Goal: Task Accomplishment & Management: Complete application form

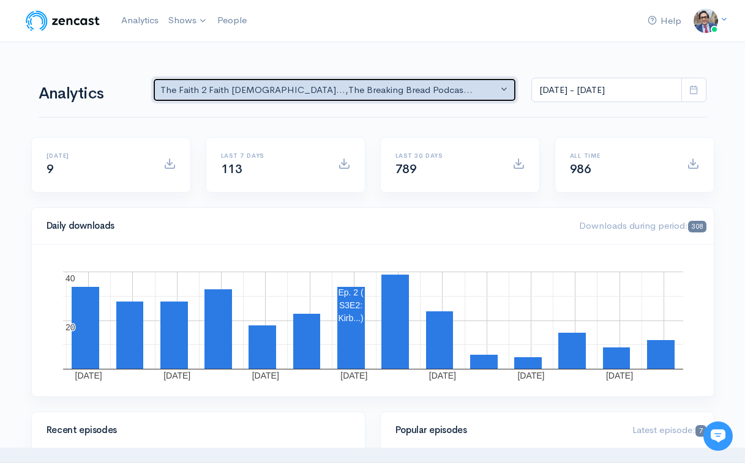
click at [265, 84] on div "The Faith 2 Faith [DEMOGRAPHIC_DATA]... , The Breaking Bread Podcas..." at bounding box center [329, 90] width 338 height 14
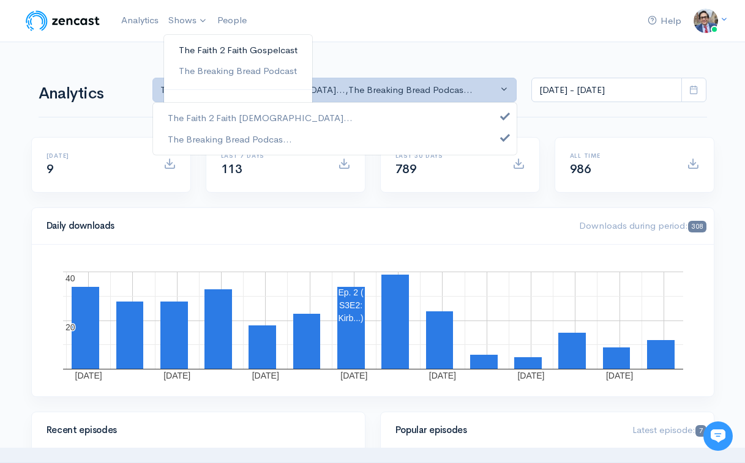
click at [195, 51] on link "The Faith 2 Faith Gospelcast" at bounding box center [238, 50] width 148 height 21
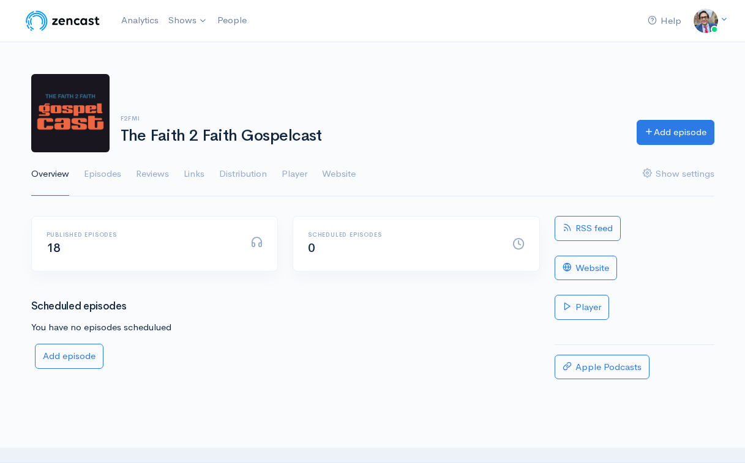
click at [56, 250] on span "18" at bounding box center [54, 248] width 14 height 15
click at [100, 179] on link "Episodes" at bounding box center [102, 174] width 37 height 44
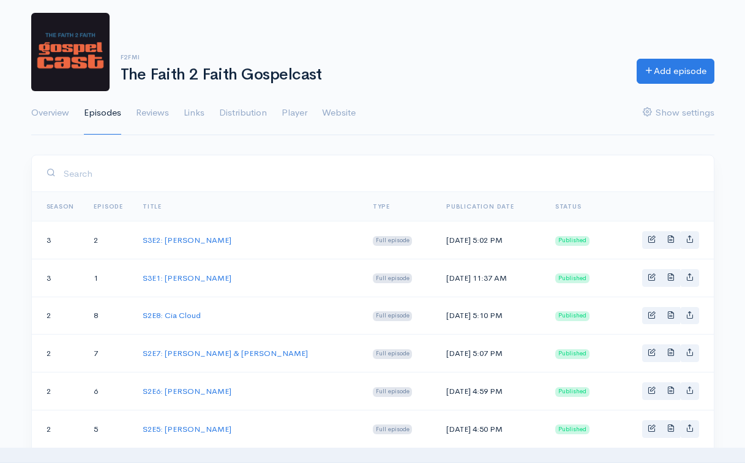
scroll to position [61, 0]
click at [175, 244] on link "S3E2: [PERSON_NAME]" at bounding box center [187, 240] width 89 height 10
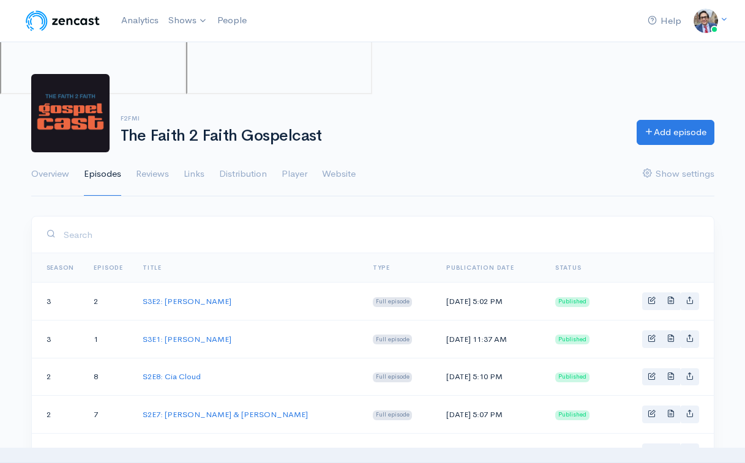
click at [185, 283] on td "S3E2: [PERSON_NAME]" at bounding box center [248, 302] width 230 height 38
click at [178, 345] on td "S3E1: [PERSON_NAME]" at bounding box center [248, 339] width 230 height 38
click at [179, 337] on link "S3E1: [PERSON_NAME]" at bounding box center [187, 339] width 89 height 10
click at [171, 376] on link "S2E8: Cia Cloud" at bounding box center [172, 377] width 58 height 10
click at [660, 129] on link "Add episode" at bounding box center [676, 130] width 78 height 25
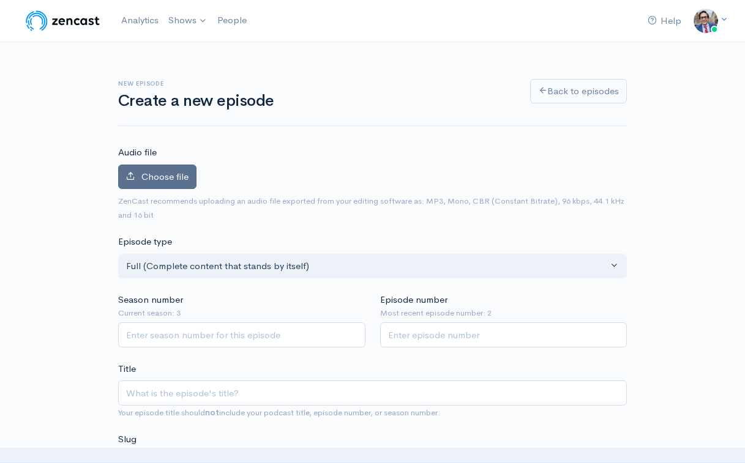
click at [155, 178] on span "Choose file" at bounding box center [164, 177] width 47 height 12
click at [0, 0] on input "Choose file" at bounding box center [0, 0] width 0 height 0
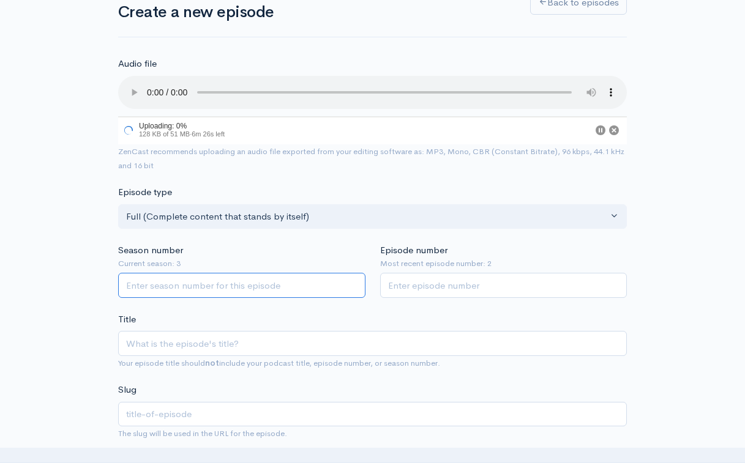
click at [192, 273] on input "Season number" at bounding box center [241, 285] width 247 height 25
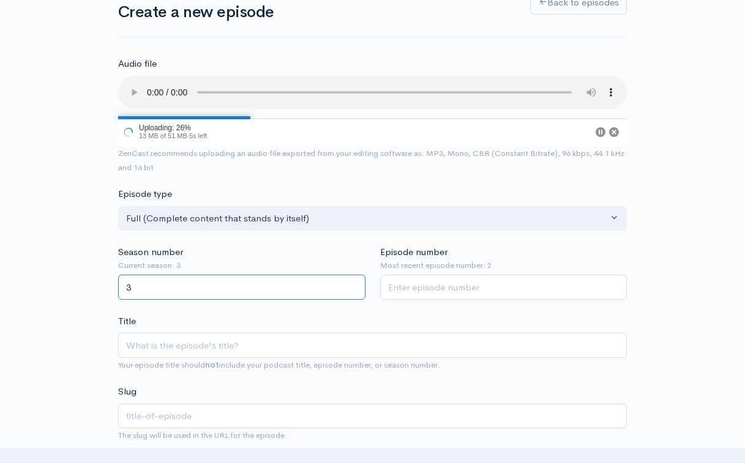
type input "3"
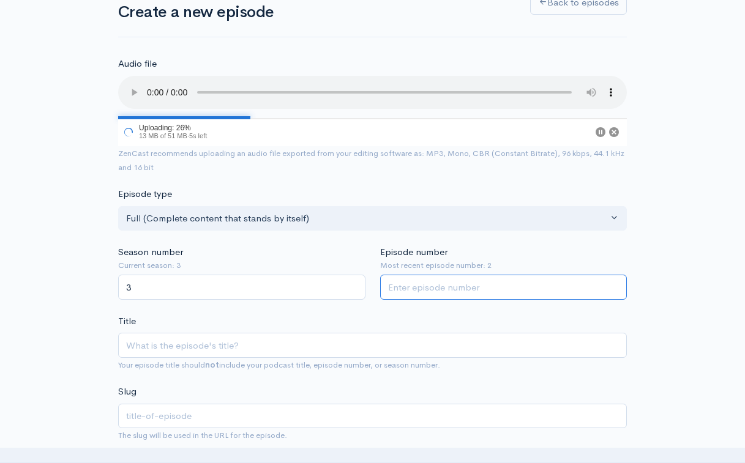
click at [417, 275] on input "Episode number" at bounding box center [503, 287] width 247 height 25
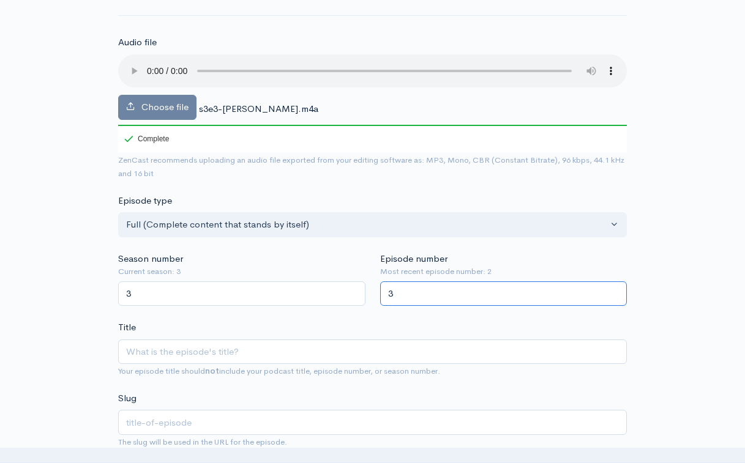
type input "3"
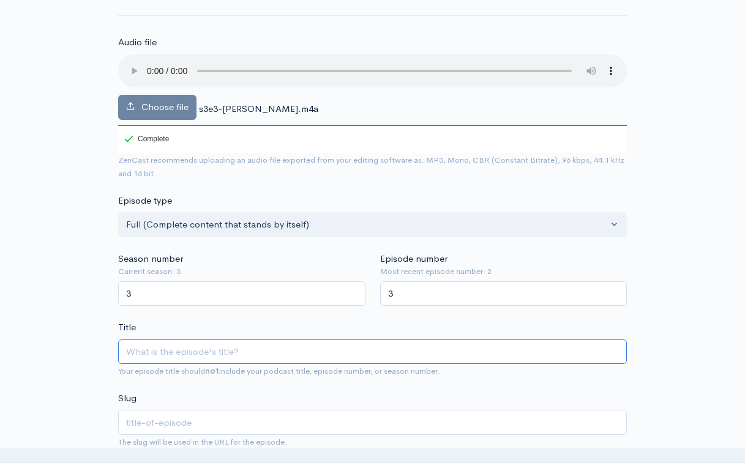
click at [198, 340] on input "Title" at bounding box center [372, 352] width 509 height 25
paste input "S3E3:"
type input "S3E3:"
type input "s3e3"
type input "S3E3: A"
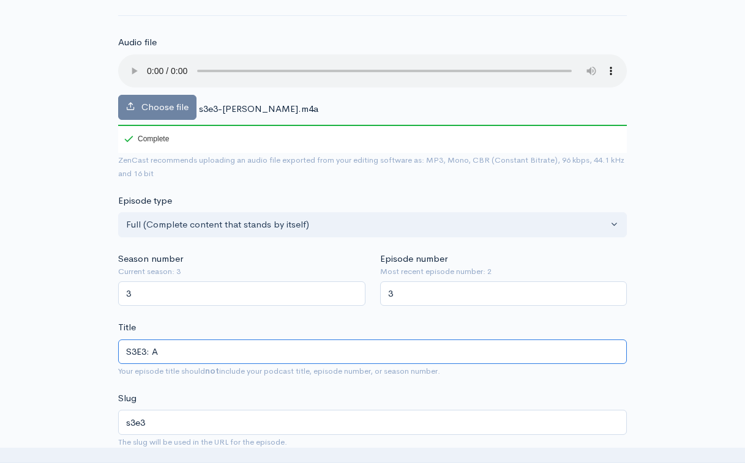
type input "s3e3-a"
type input "S3E3: Al"
type input "s3e3-al"
type input "S3E3: All"
type input "s3e3-all"
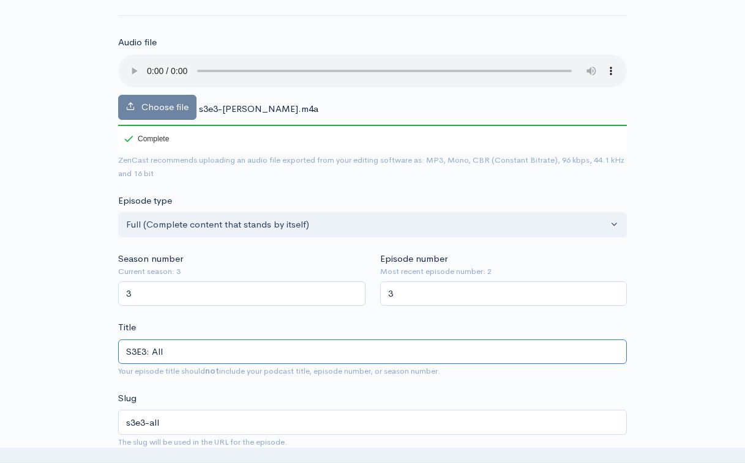
type input "S3E3: Alle"
type input "s3e3-alle"
type input "S3E3: [PERSON_NAME]"
type input "s3e3-[PERSON_NAME]"
type input "S3E3: [PERSON_NAME]"
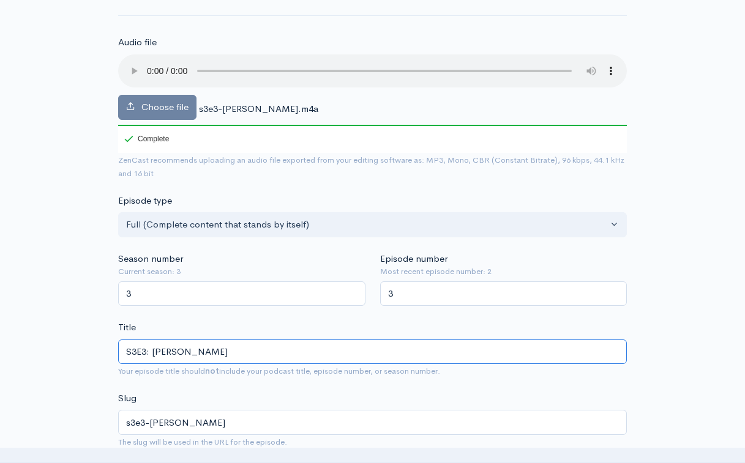
type input "s3e3-[PERSON_NAME]-s"
type input "S3E3: [PERSON_NAME] St"
type input "s3e3-[PERSON_NAME]-st"
type input "S3E3: [PERSON_NAME]"
type input "s3e3-[PERSON_NAME]"
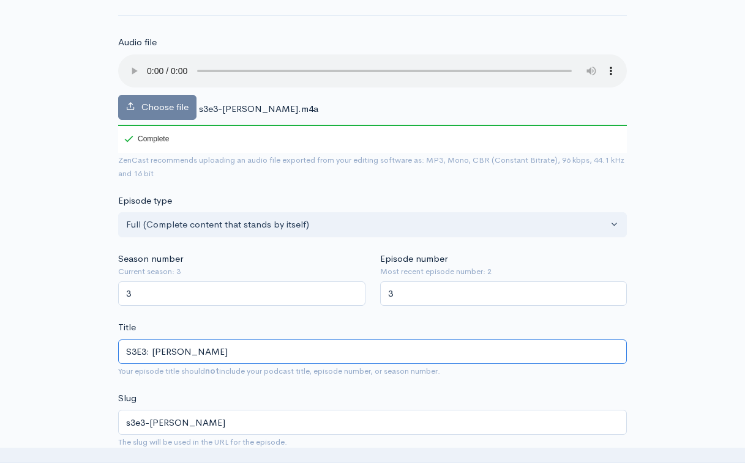
type input "S3E3: [PERSON_NAME]"
type input "s3e3-[PERSON_NAME]-stoke"
type input "S3E3: [PERSON_NAME]"
type input "s3e3-[PERSON_NAME]"
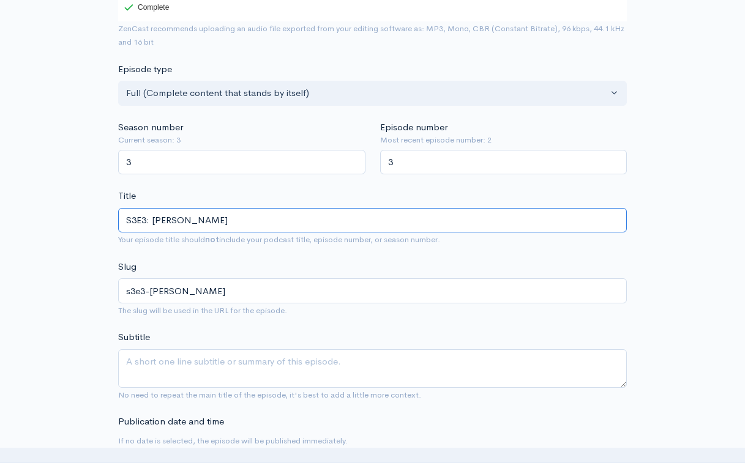
type input "S3E3: [PERSON_NAME]"
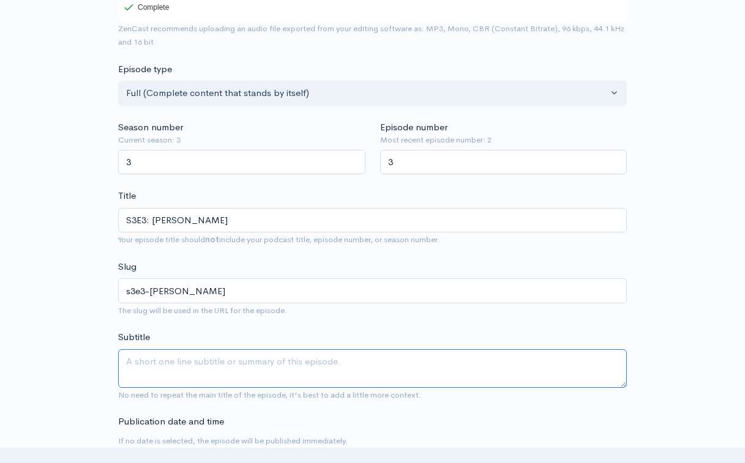
click at [222, 350] on textarea "Subtitle" at bounding box center [372, 369] width 509 height 39
click at [237, 350] on textarea "Subtitle" at bounding box center [372, 369] width 509 height 39
paste textarea "First Mission with [PERSON_NAME]"
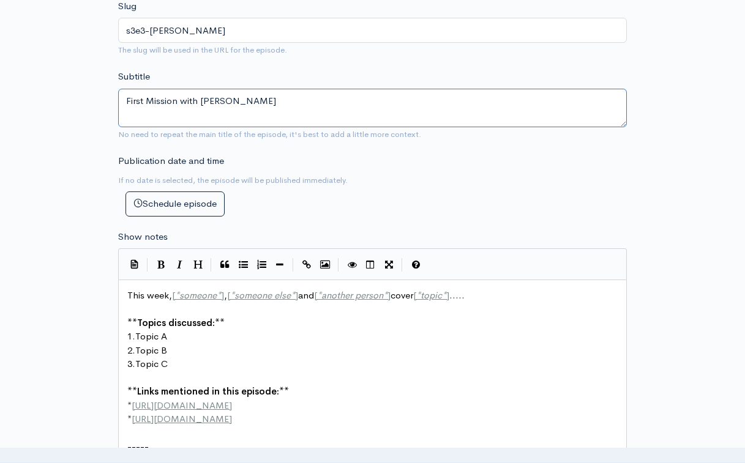
scroll to position [572, 0]
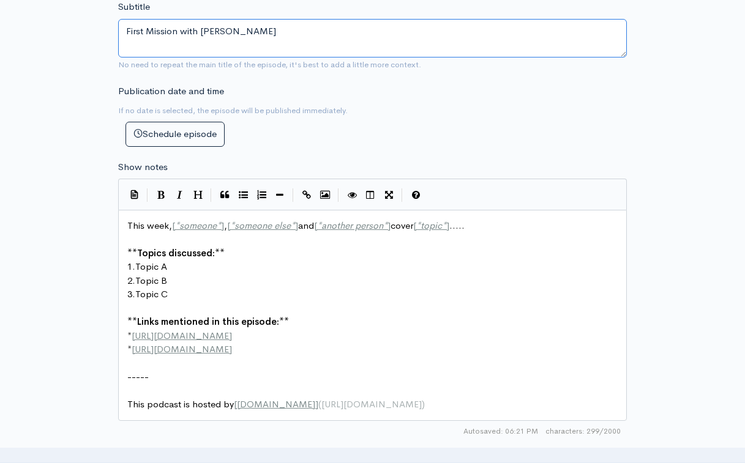
type textarea "First Mission with [PERSON_NAME]"
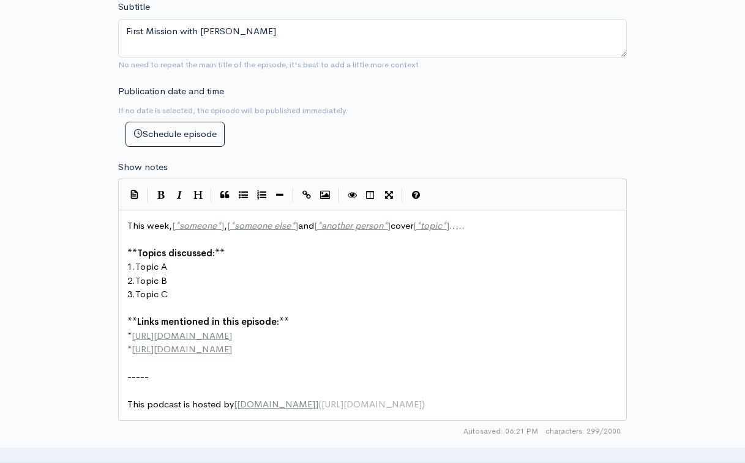
scroll to position [6, 0]
type textarea "This week, [*someone*], [*someone else*] and [*another person*] cover [*topic*]…"
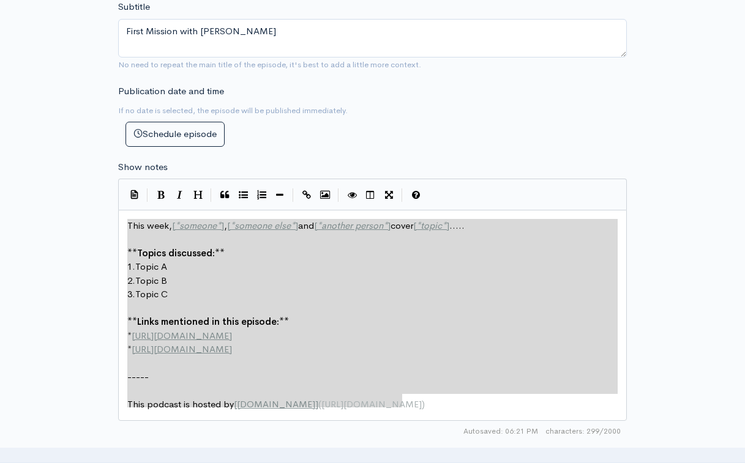
drag, startPoint x: 450, startPoint y: 384, endPoint x: 149, endPoint y: 149, distance: 381.7
paste textarea
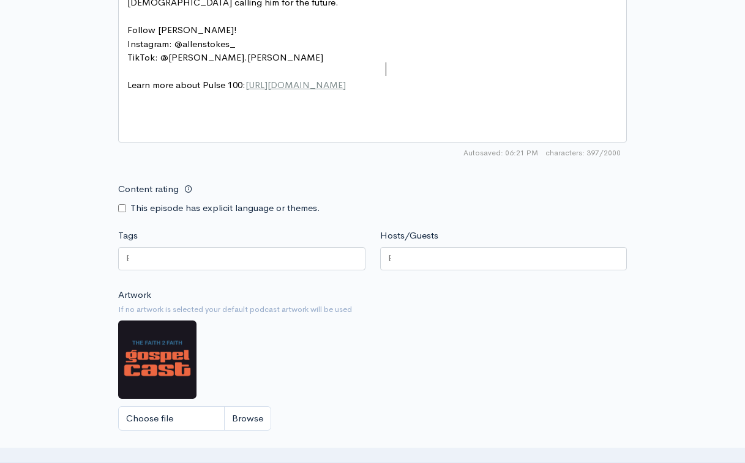
scroll to position [859, 0]
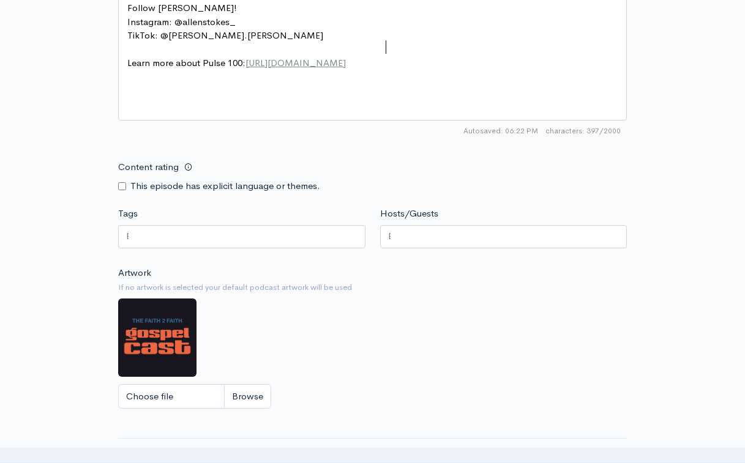
click at [143, 225] on div at bounding box center [241, 236] width 247 height 23
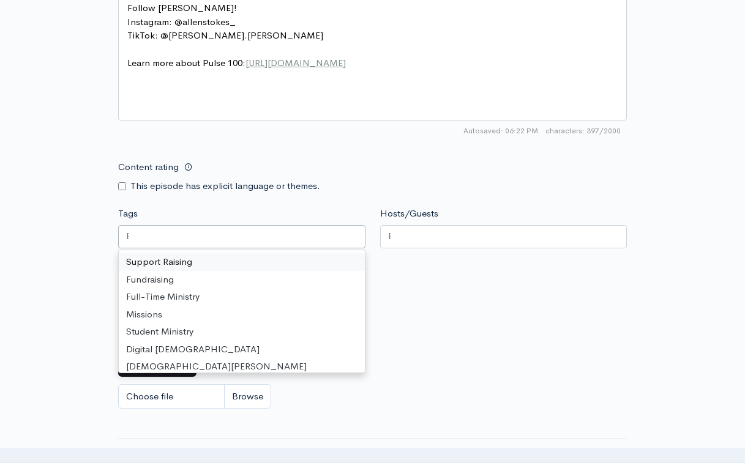
drag, startPoint x: 148, startPoint y: 215, endPoint x: 77, endPoint y: 209, distance: 70.7
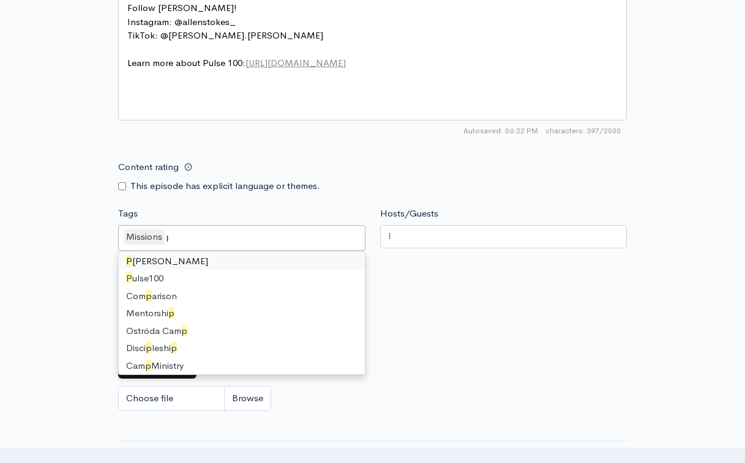
scroll to position [0, 0]
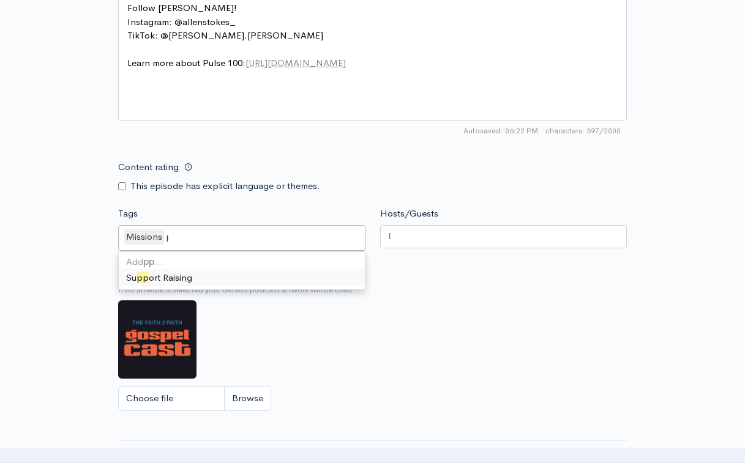
type input "p"
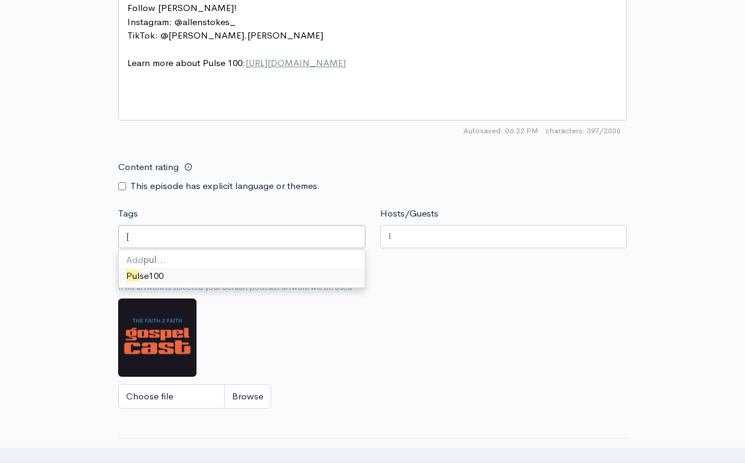
type input "pulse"
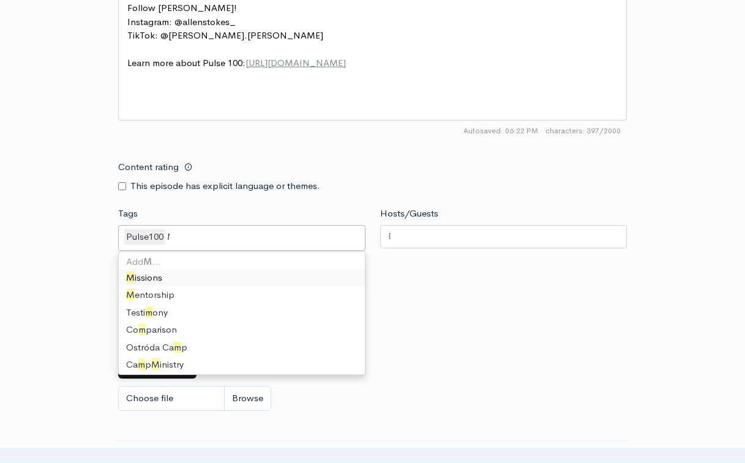
type input "Mis"
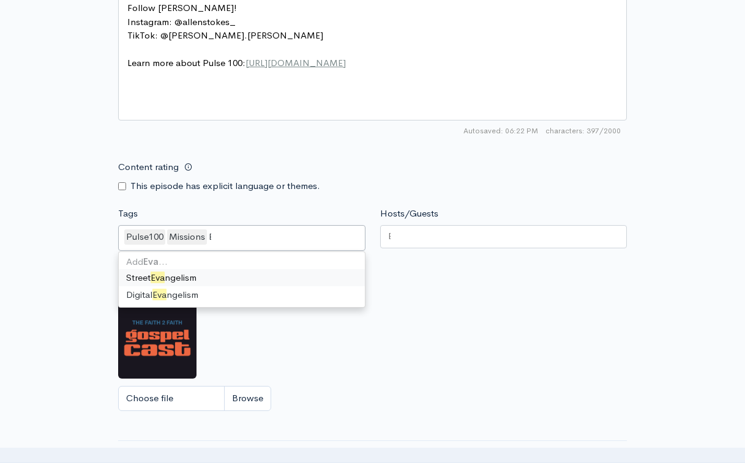
type input "E"
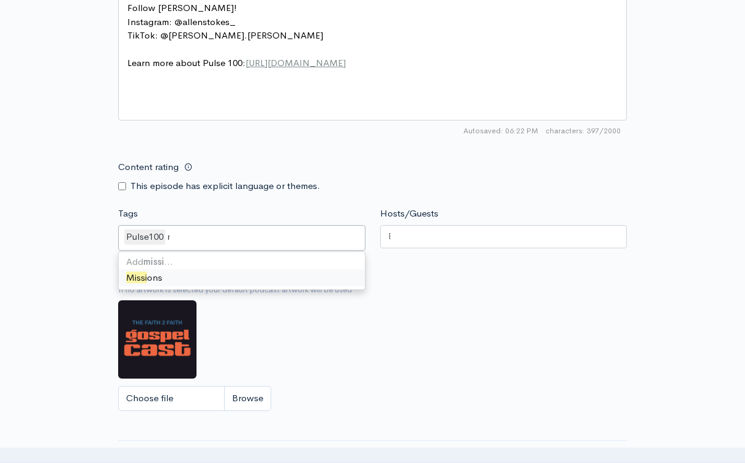
type input "missions"
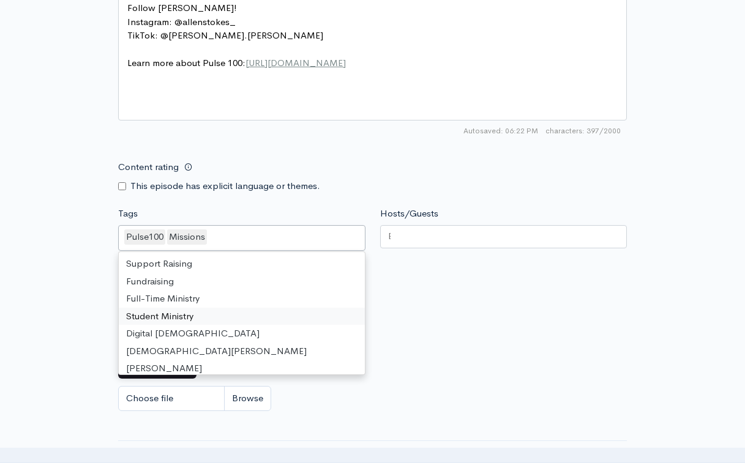
type input "a"
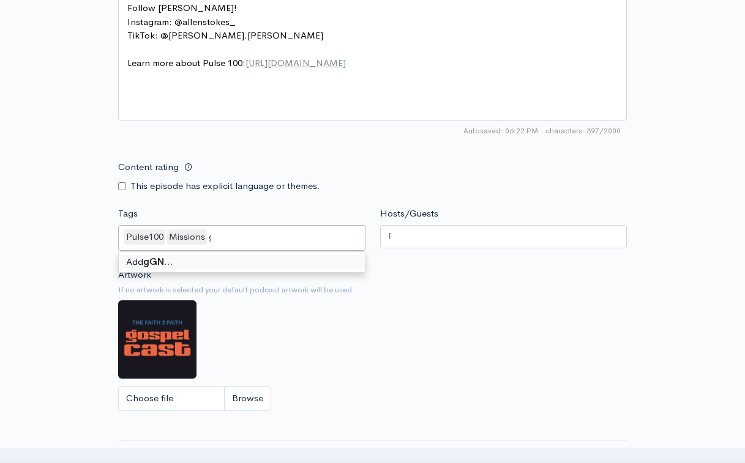
type input "g"
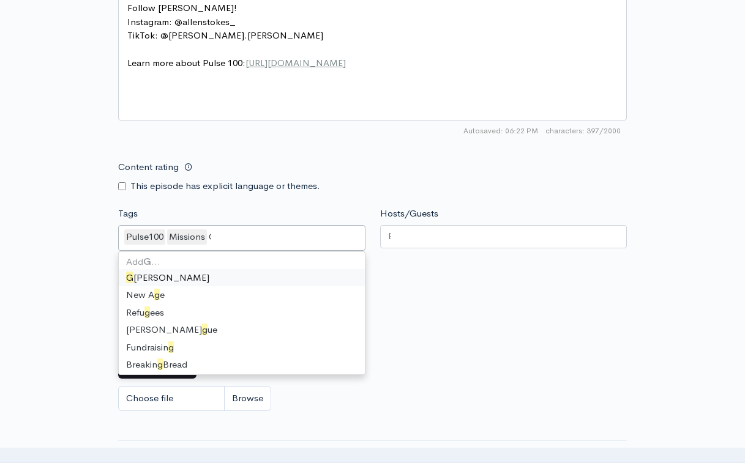
type input "GNE"
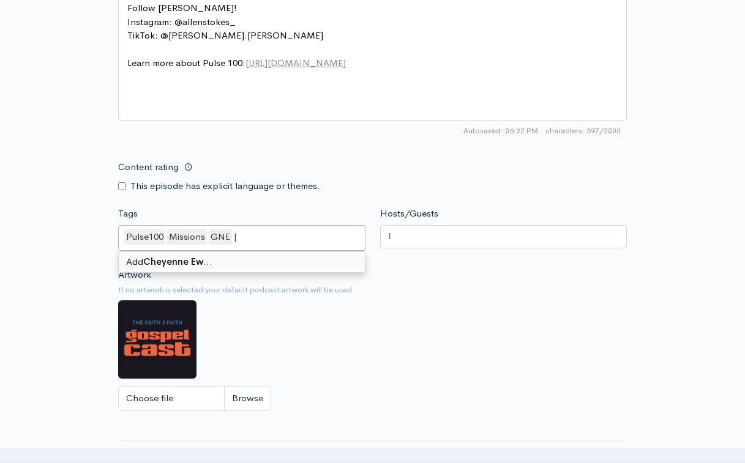
type input "[PERSON_NAME]"
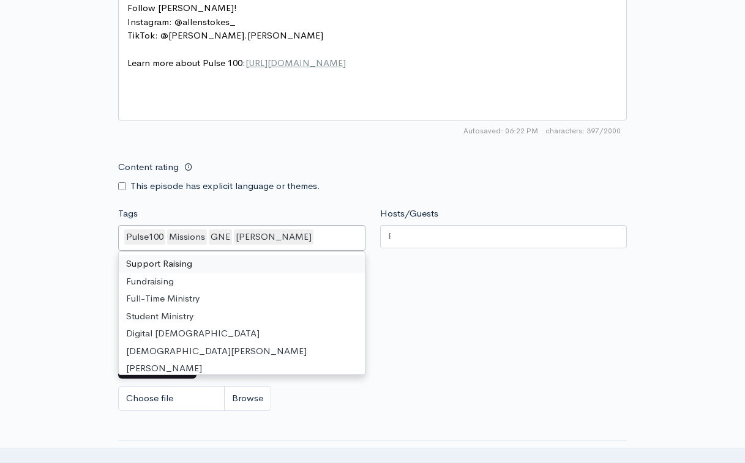
click at [433, 225] on div at bounding box center [503, 236] width 247 height 23
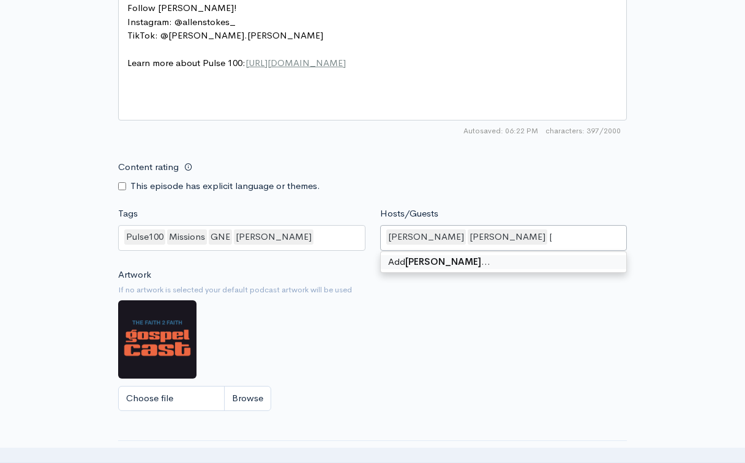
type input "[PERSON_NAME]"
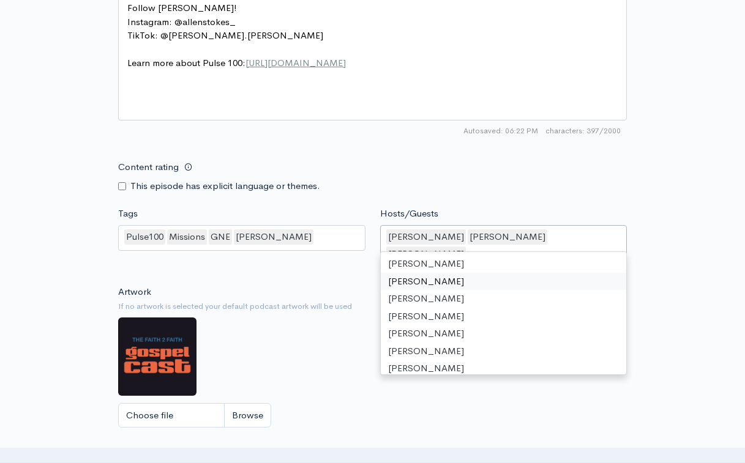
click at [343, 285] on div "Artwork If no artwork is selected your default podcast artwork will be used Cho…" at bounding box center [372, 360] width 509 height 151
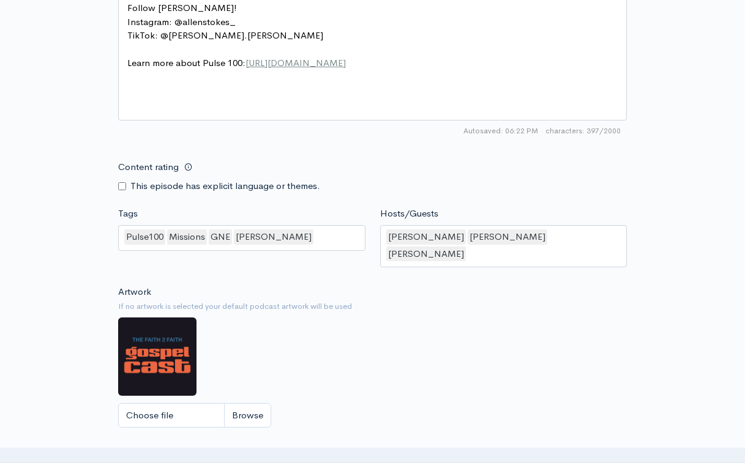
click at [316, 225] on div "Pulse100 Missions GNE [PERSON_NAME]" at bounding box center [241, 238] width 247 height 26
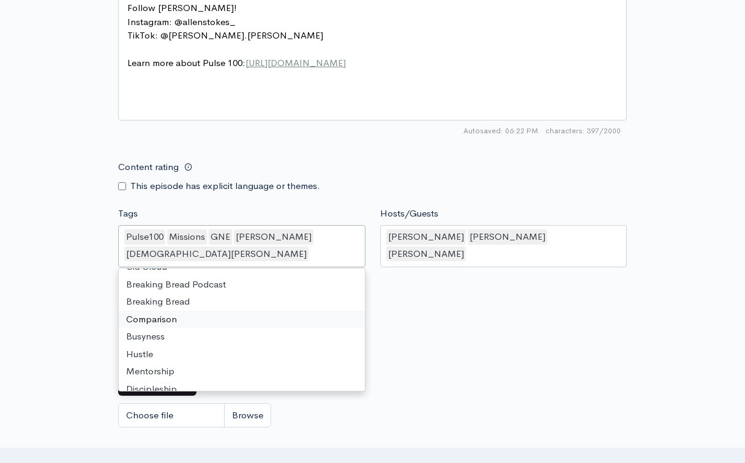
scroll to position [501, 0]
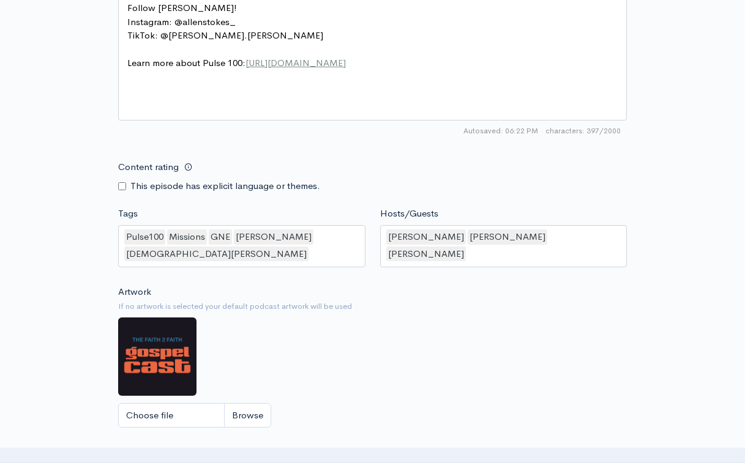
click at [420, 328] on div "Artwork If no artwork is selected your default podcast artwork will be used Cho…" at bounding box center [372, 360] width 509 height 151
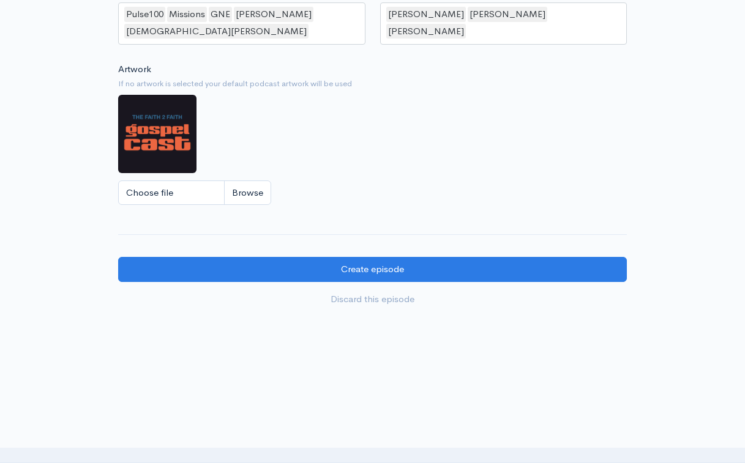
scroll to position [1081, 0]
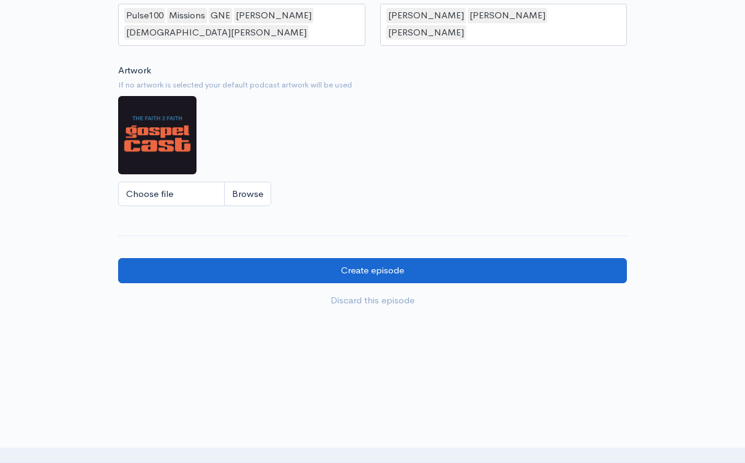
click at [309, 258] on input "Create episode" at bounding box center [372, 270] width 509 height 25
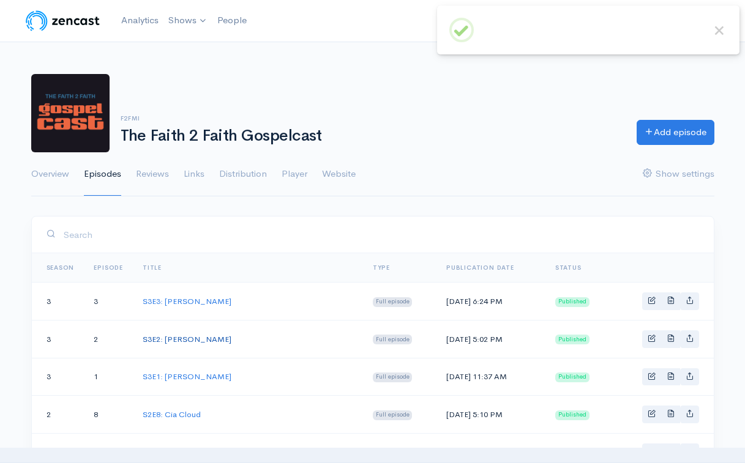
click at [187, 335] on link "S3E2: [PERSON_NAME]" at bounding box center [187, 339] width 89 height 10
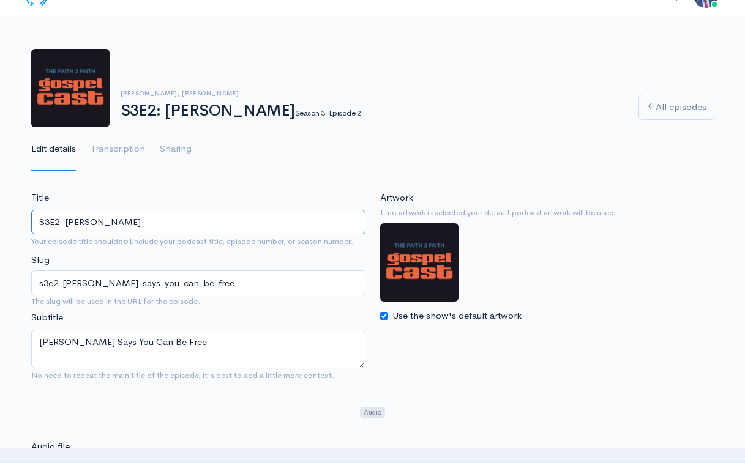
scroll to position [26, 0]
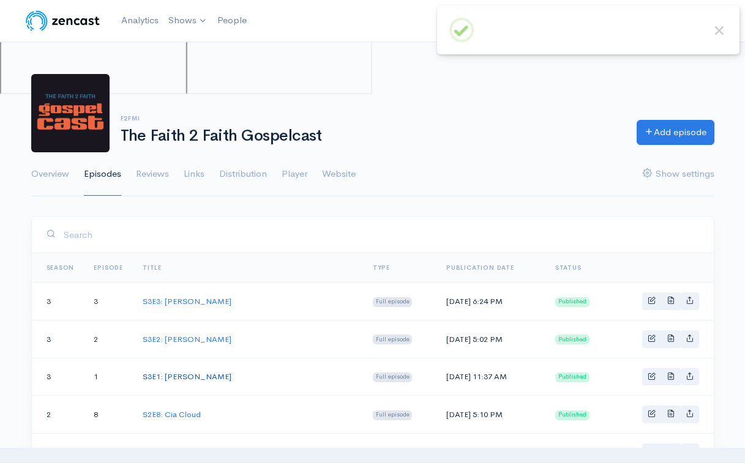
click at [208, 378] on link "S3E1: [PERSON_NAME]" at bounding box center [187, 377] width 89 height 10
click at [192, 415] on link "S2E8: Cia Cloud" at bounding box center [172, 415] width 58 height 10
